Goal: Find specific page/section: Find specific page/section

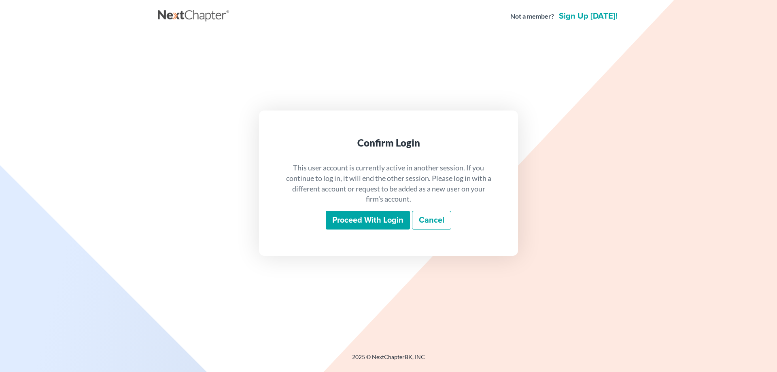
click at [376, 214] on input "Proceed with login" at bounding box center [368, 220] width 84 height 19
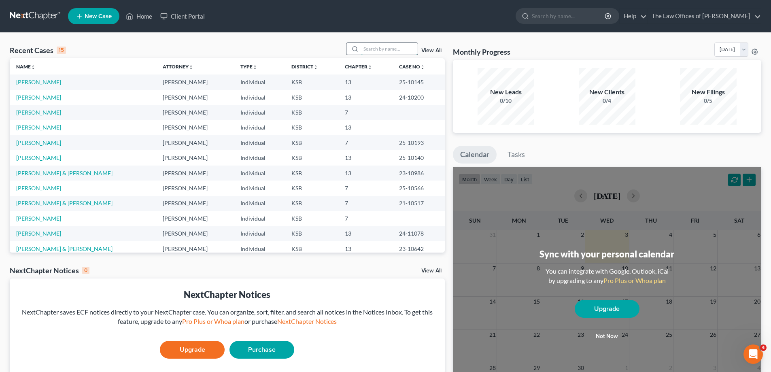
click at [375, 48] on input "search" at bounding box center [389, 49] width 57 height 12
type input "flatterich"
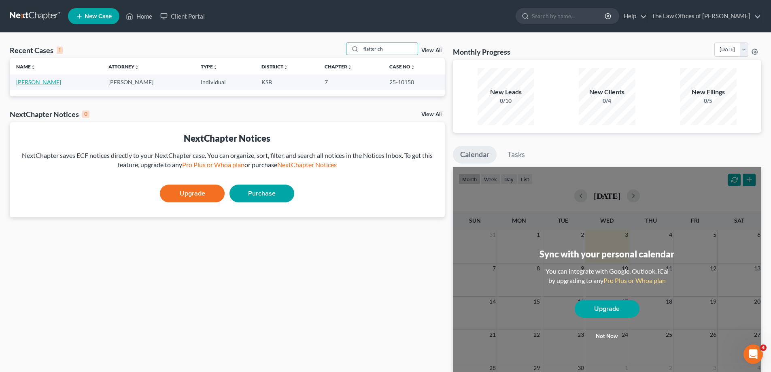
click at [38, 80] on link "[PERSON_NAME]" at bounding box center [38, 81] width 45 height 7
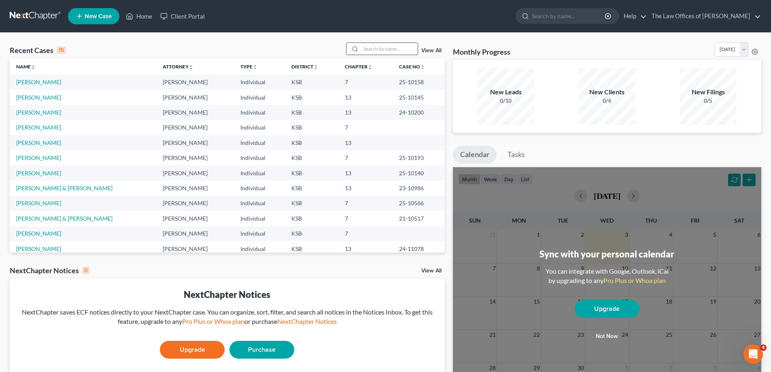
click at [377, 51] on input "search" at bounding box center [389, 49] width 57 height 12
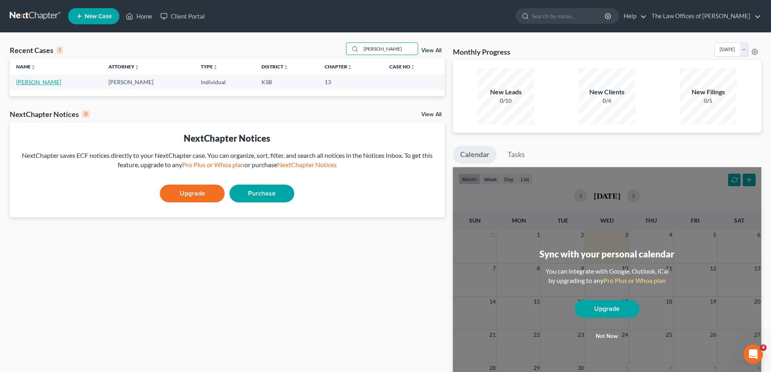
type input "[PERSON_NAME]"
click at [44, 82] on link "[PERSON_NAME]" at bounding box center [38, 81] width 45 height 7
